Goal: Navigation & Orientation: Find specific page/section

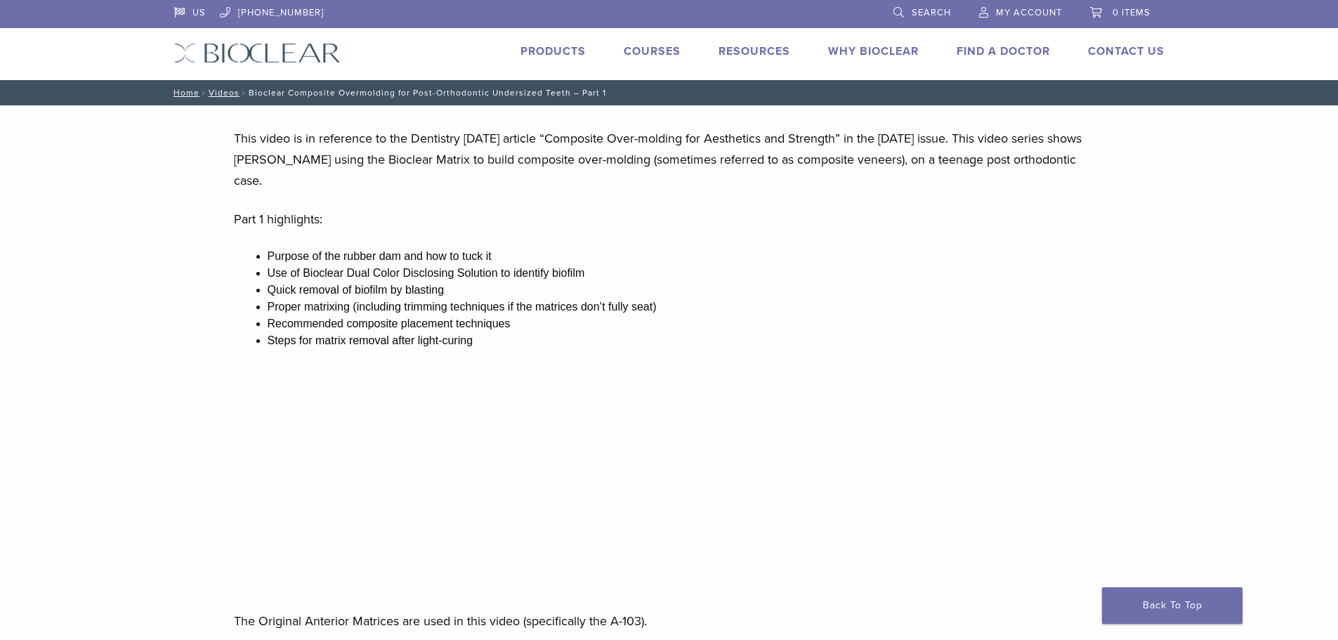
click at [537, 46] on link "Products" at bounding box center [553, 51] width 65 height 14
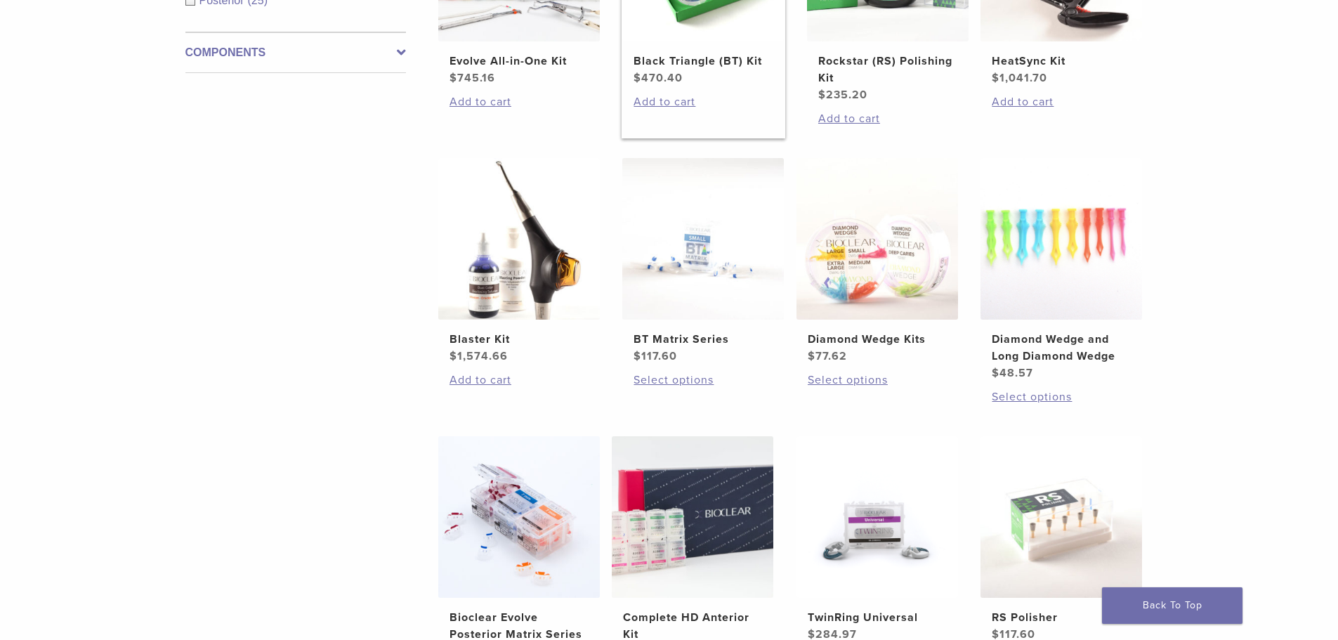
scroll to position [702, 0]
